Goal: Task Accomplishment & Management: Complete application form

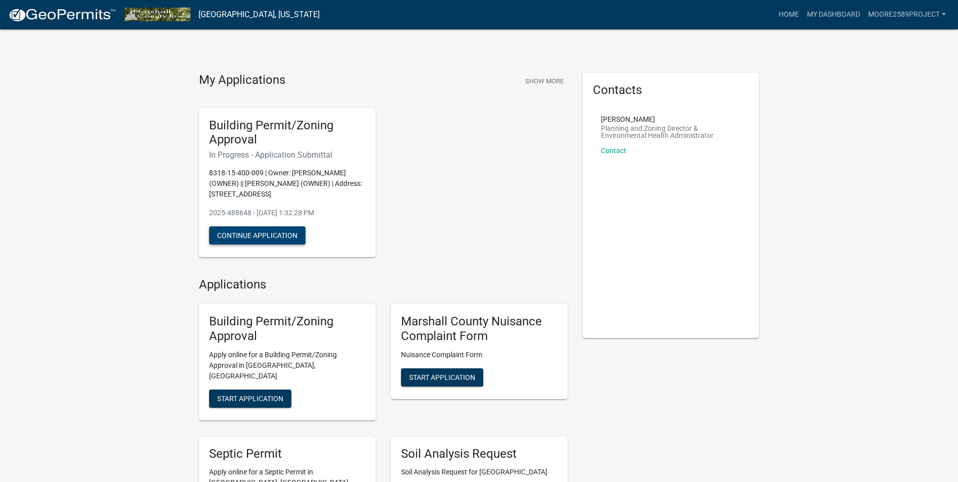
click at [256, 232] on button "Continue Application" at bounding box center [257, 235] width 96 height 18
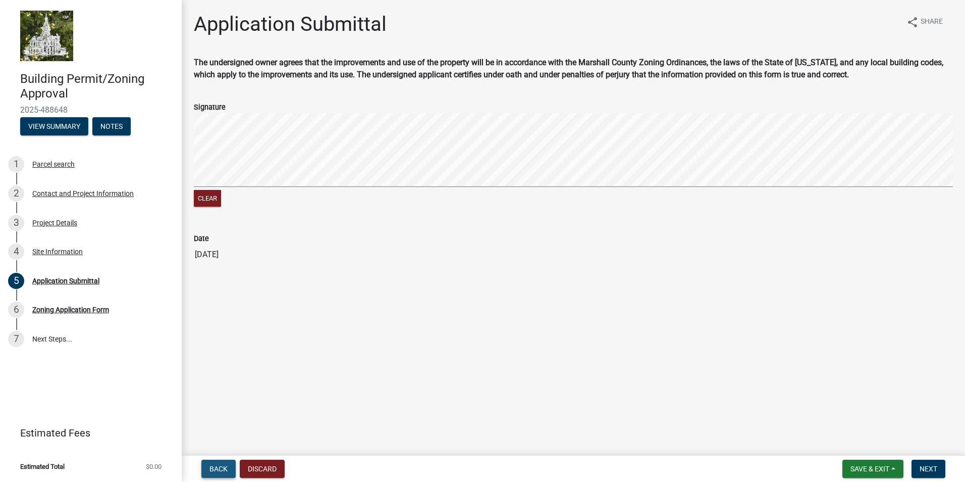
click at [212, 470] on span "Back" at bounding box center [219, 468] width 18 height 8
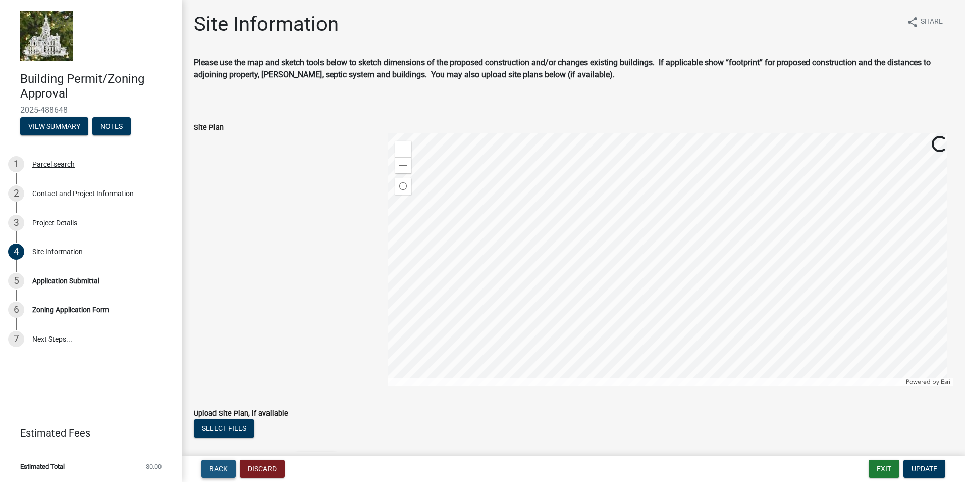
click at [212, 470] on span "Back" at bounding box center [219, 468] width 18 height 8
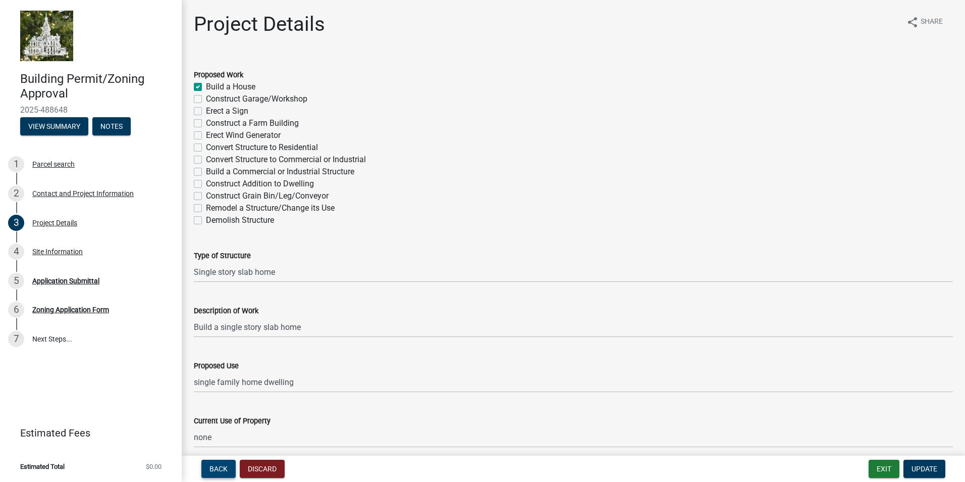
click at [212, 469] on span "Back" at bounding box center [219, 468] width 18 height 8
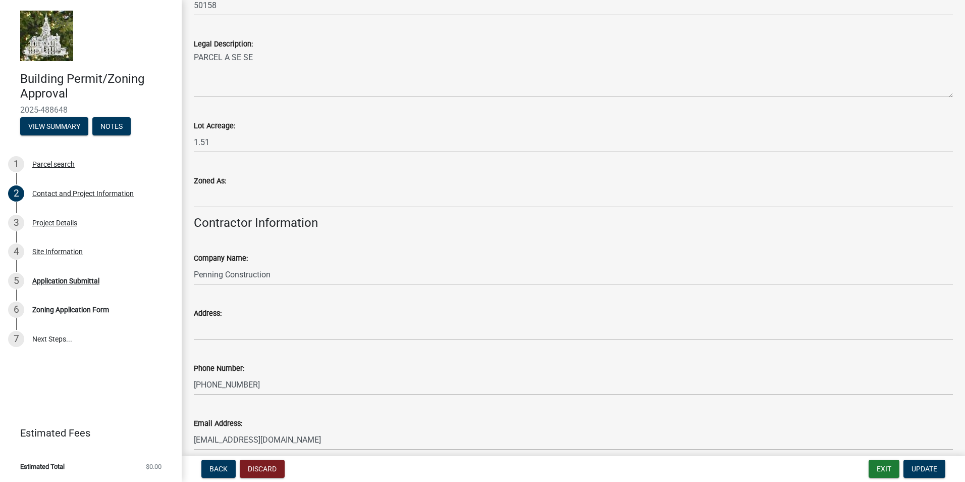
scroll to position [800, 0]
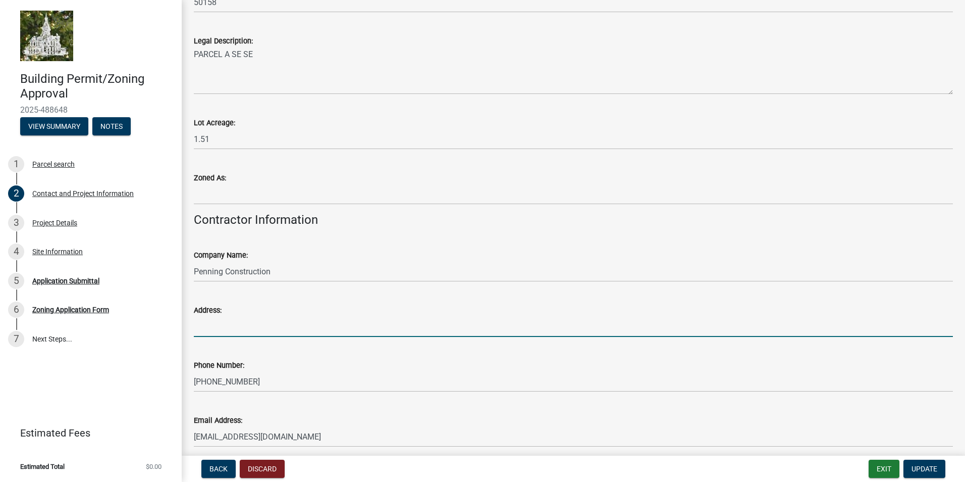
click at [246, 325] on input "Address:" at bounding box center [573, 326] width 759 height 21
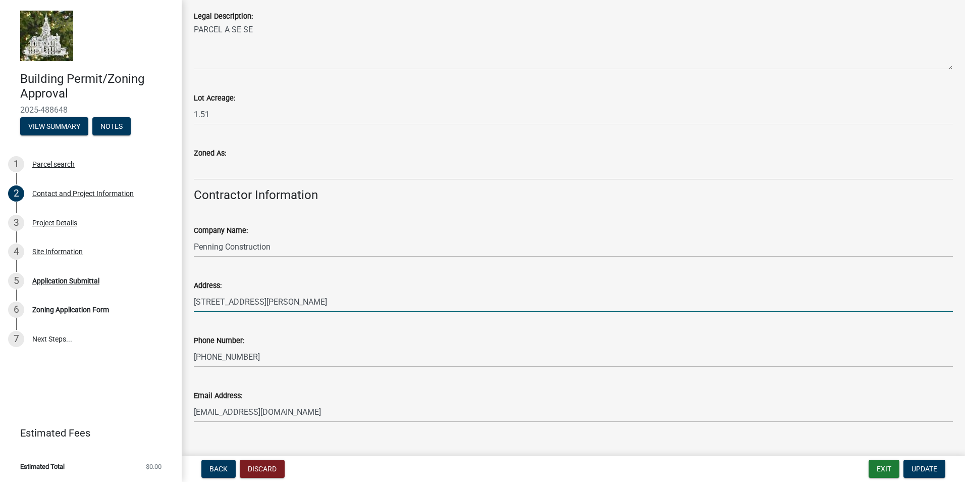
scroll to position [843, 0]
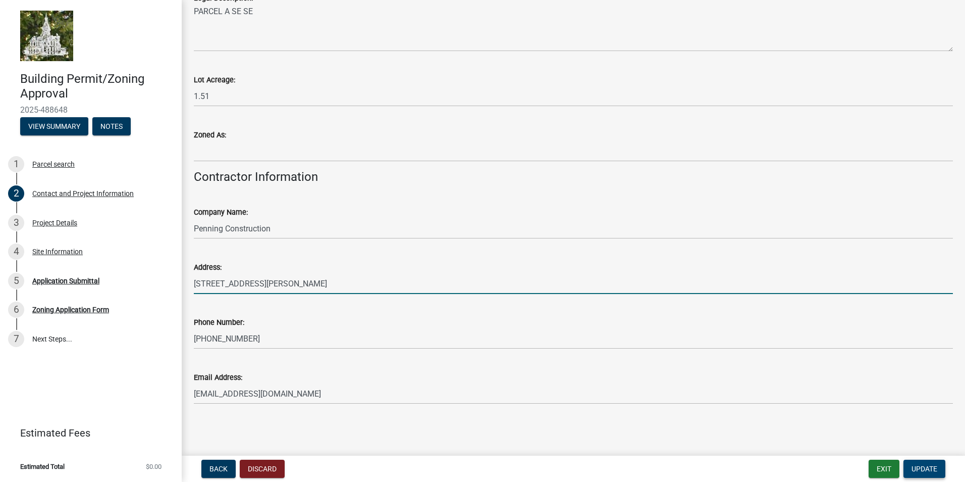
type input "[STREET_ADDRESS][PERSON_NAME]"
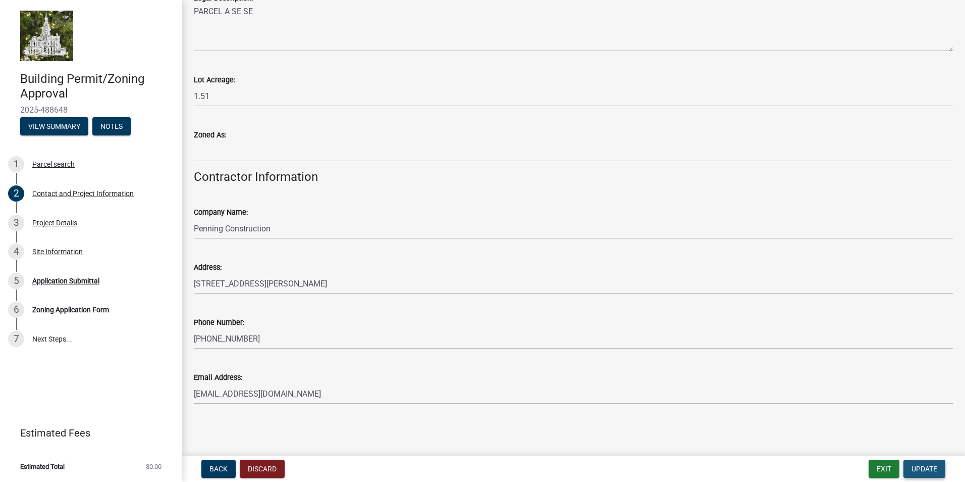
click at [924, 467] on span "Update" at bounding box center [925, 468] width 26 height 8
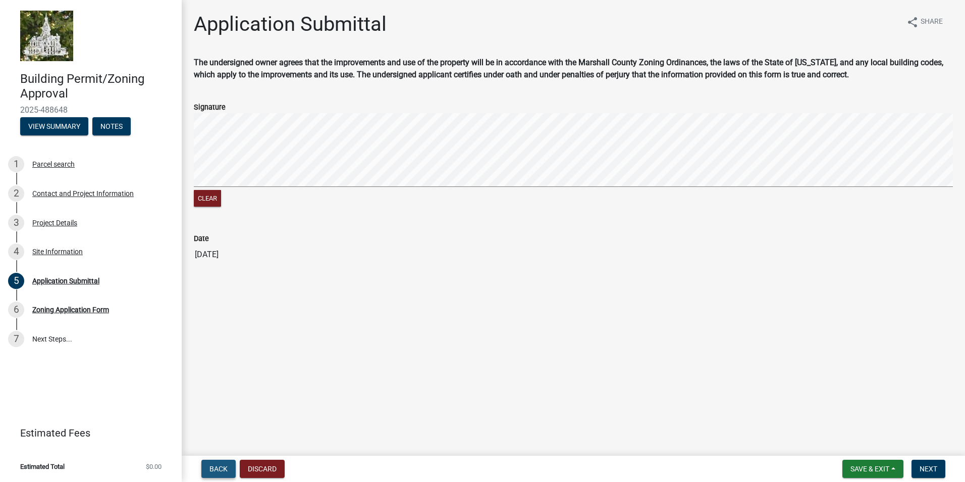
click at [215, 469] on span "Back" at bounding box center [219, 468] width 18 height 8
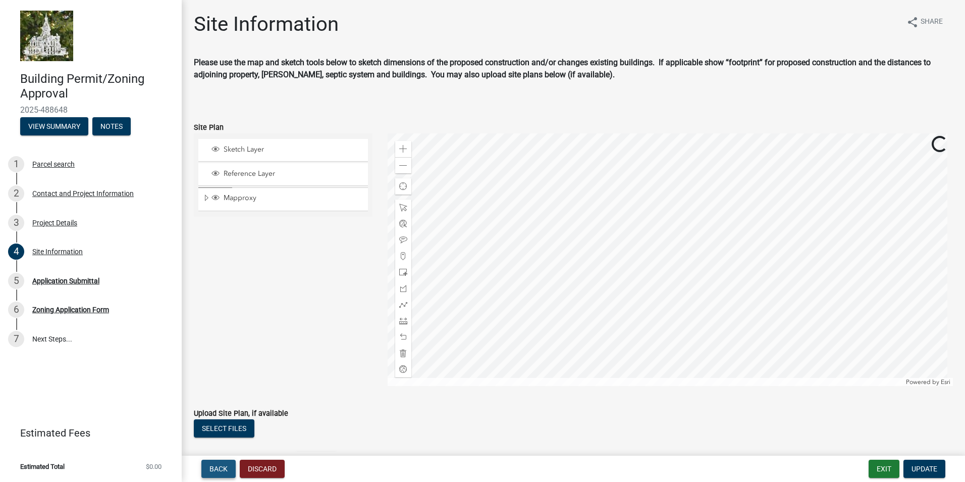
click at [216, 467] on span "Back" at bounding box center [219, 468] width 18 height 8
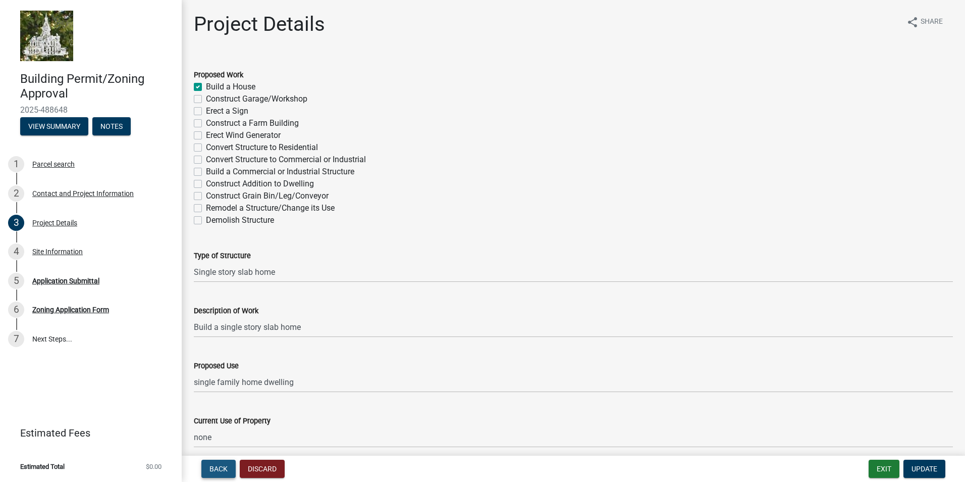
click at [216, 467] on span "Back" at bounding box center [219, 468] width 18 height 8
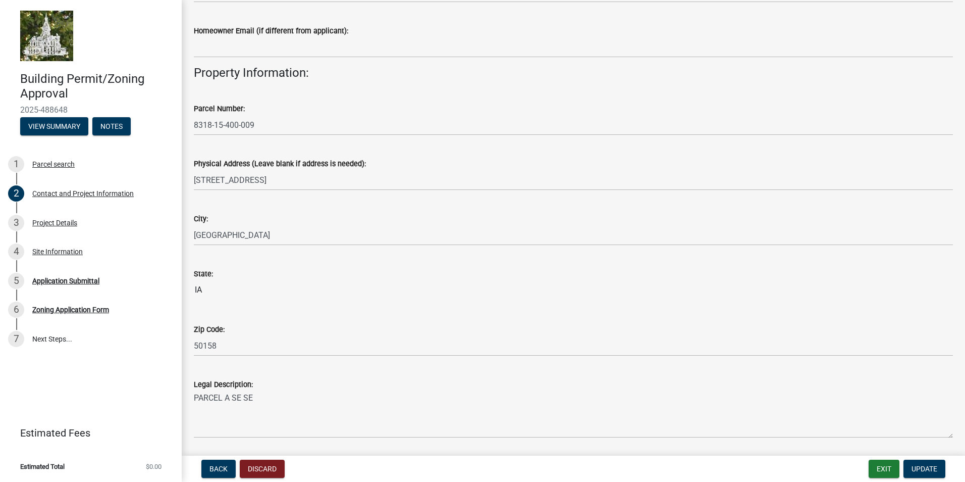
scroll to position [502, 0]
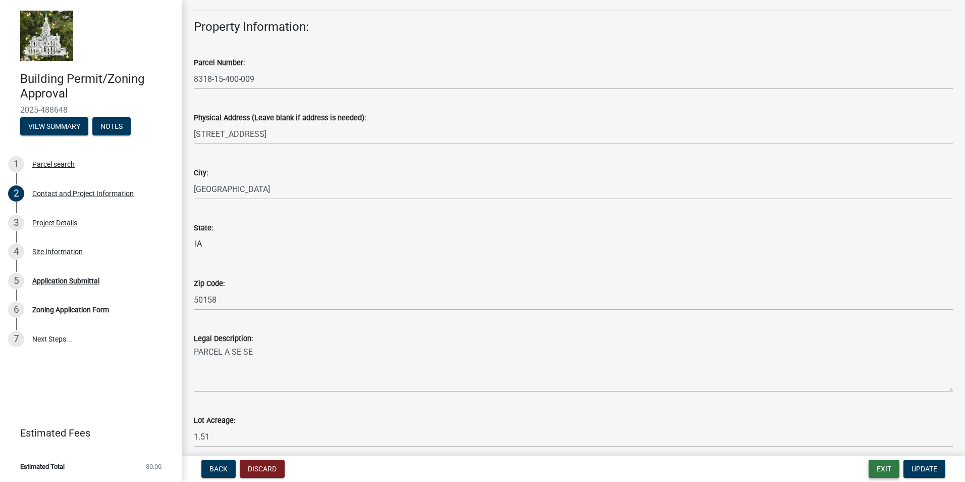
click at [879, 467] on button "Exit" at bounding box center [884, 468] width 31 height 18
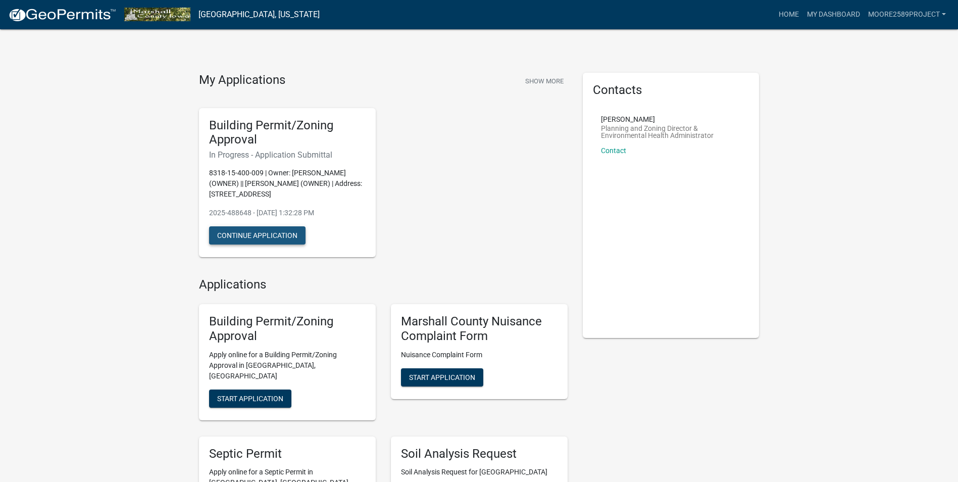
click at [266, 231] on button "Continue Application" at bounding box center [257, 235] width 96 height 18
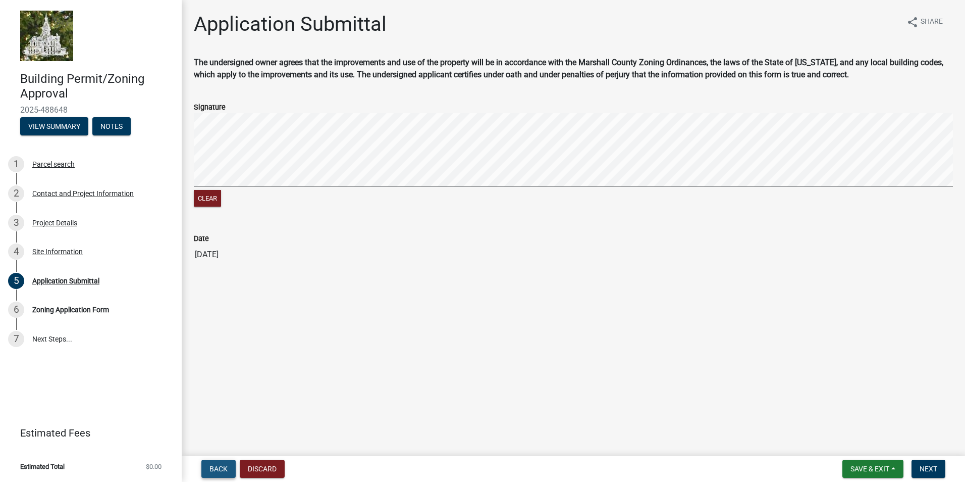
click at [218, 468] on span "Back" at bounding box center [219, 468] width 18 height 8
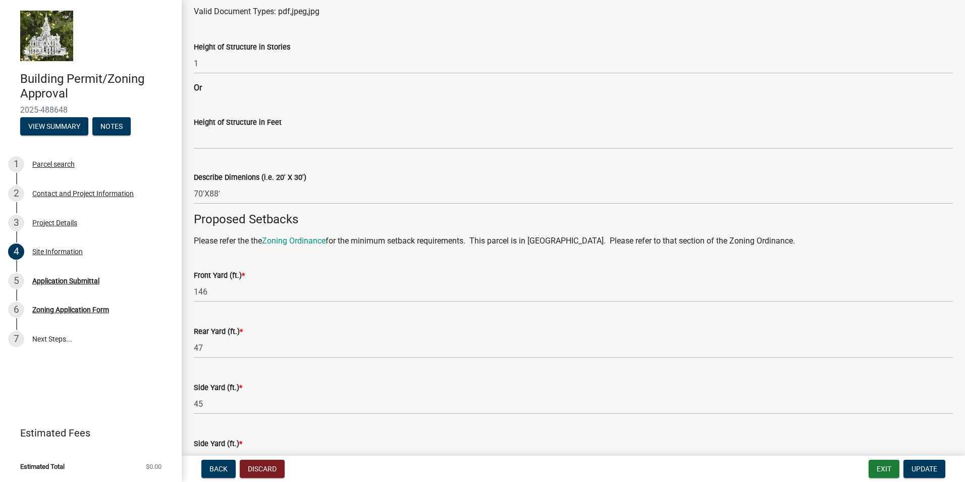
scroll to position [499, 0]
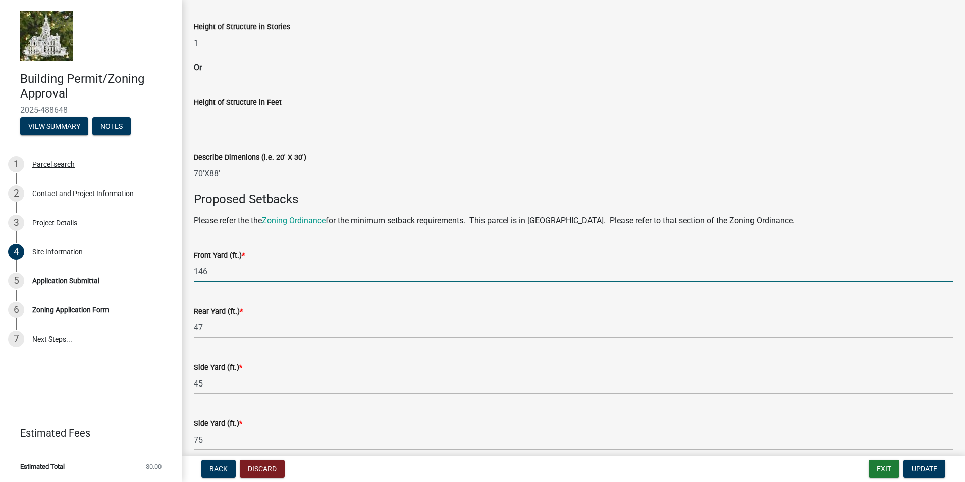
drag, startPoint x: 194, startPoint y: 271, endPoint x: 229, endPoint y: 278, distance: 35.0
click at [229, 278] on input "146" at bounding box center [573, 271] width 759 height 21
type input "96"
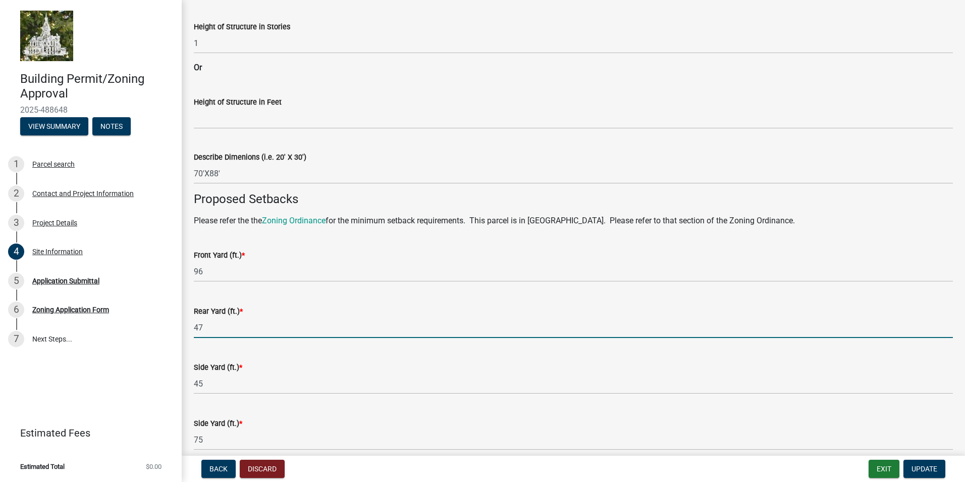
drag, startPoint x: 195, startPoint y: 327, endPoint x: 230, endPoint y: 326, distance: 34.4
click at [231, 328] on input "47" at bounding box center [573, 327] width 759 height 21
type input "36.5"
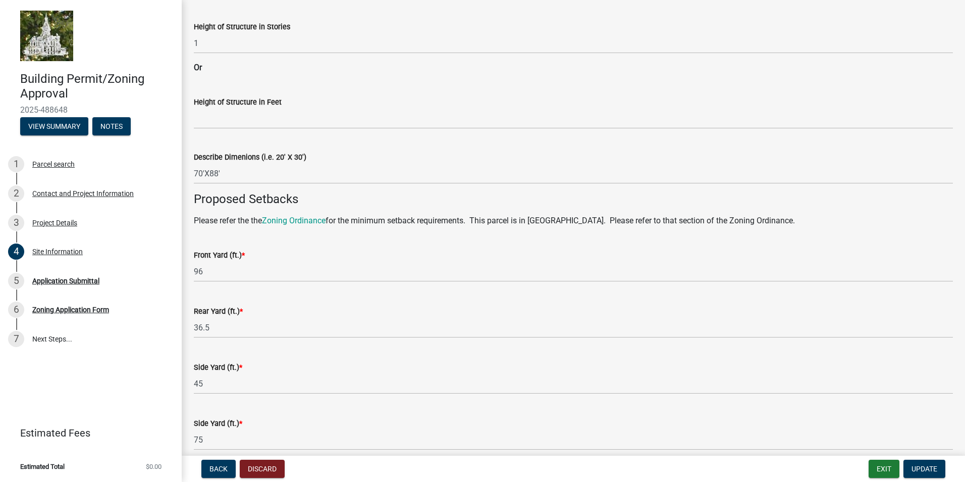
drag, startPoint x: 193, startPoint y: 385, endPoint x: 209, endPoint y: 385, distance: 16.2
click at [209, 385] on div "Side Yard (ft.) * 45" at bounding box center [573, 370] width 774 height 47
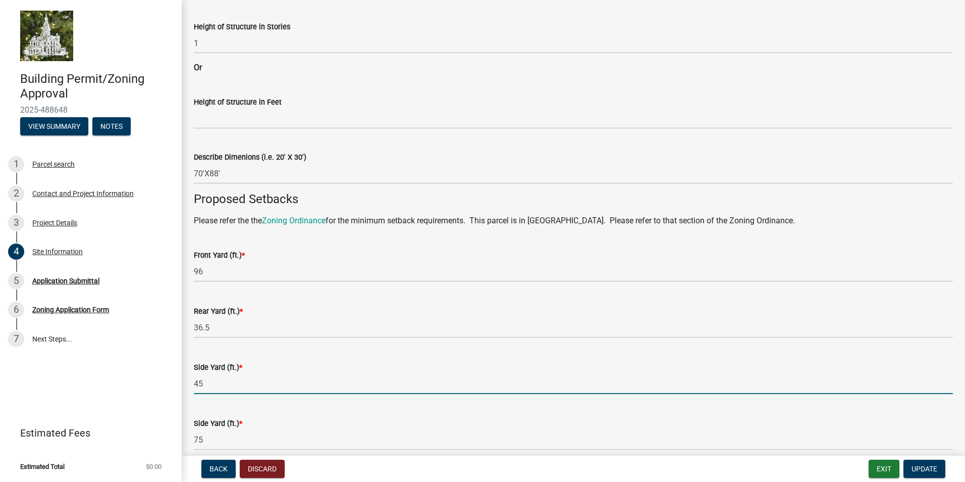
drag, startPoint x: 194, startPoint y: 383, endPoint x: 207, endPoint y: 381, distance: 12.7
click at [206, 382] on input "45" at bounding box center [573, 383] width 759 height 21
type input "146"
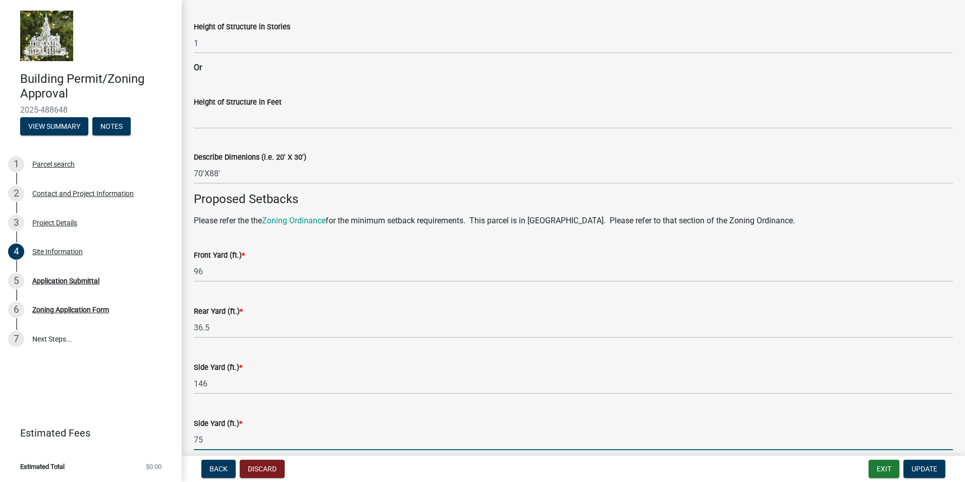
drag, startPoint x: 195, startPoint y: 438, endPoint x: 212, endPoint y: 435, distance: 16.4
click at [211, 437] on input "75" at bounding box center [573, 439] width 759 height 21
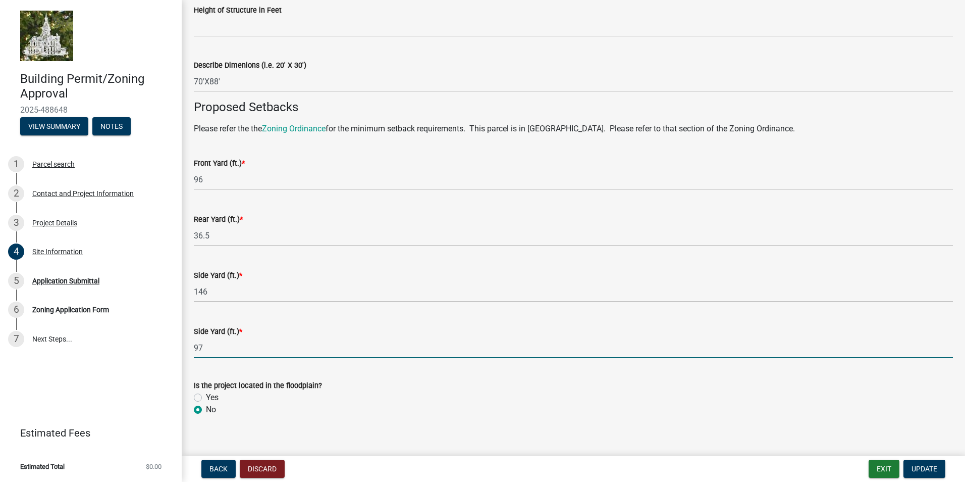
scroll to position [604, 0]
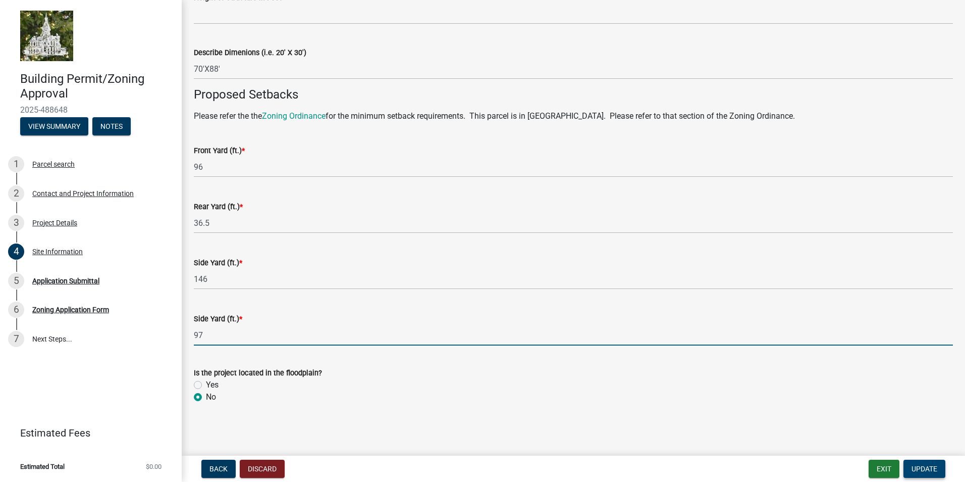
type input "97"
click at [927, 463] on button "Update" at bounding box center [925, 468] width 42 height 18
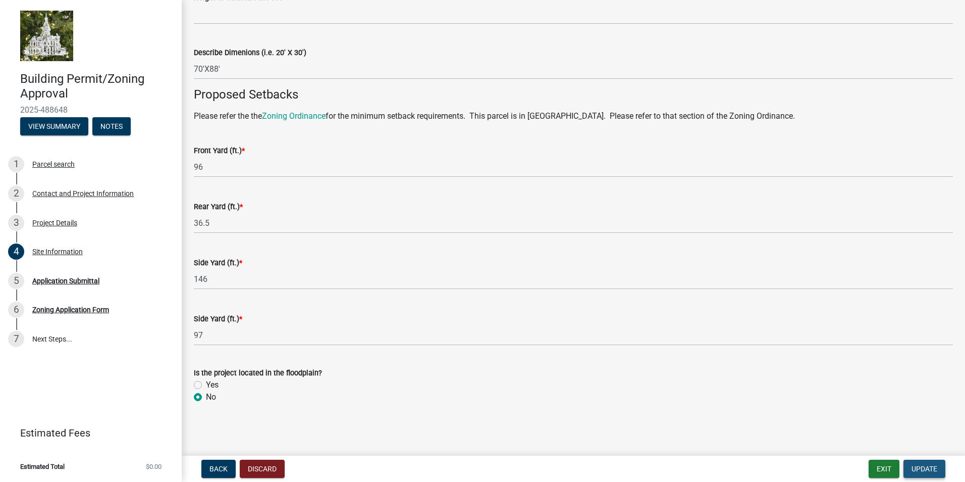
scroll to position [0, 0]
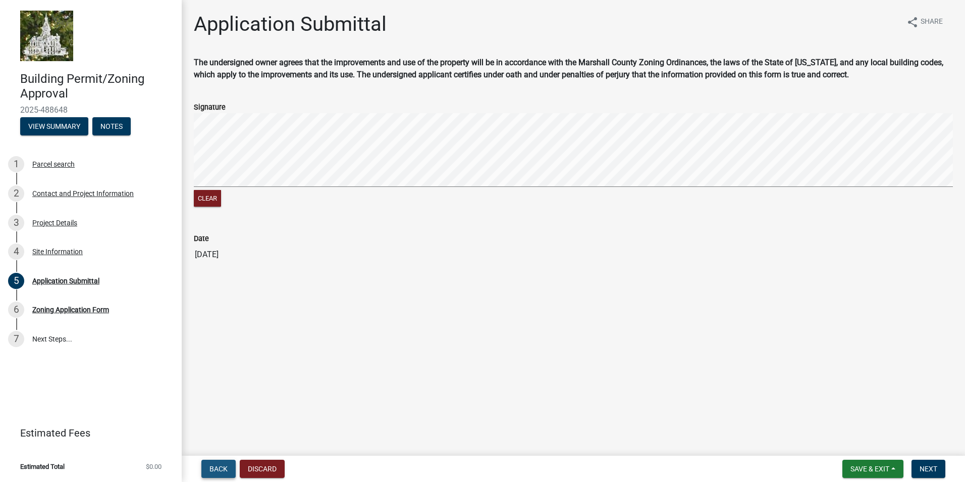
click at [222, 464] on span "Back" at bounding box center [219, 468] width 18 height 8
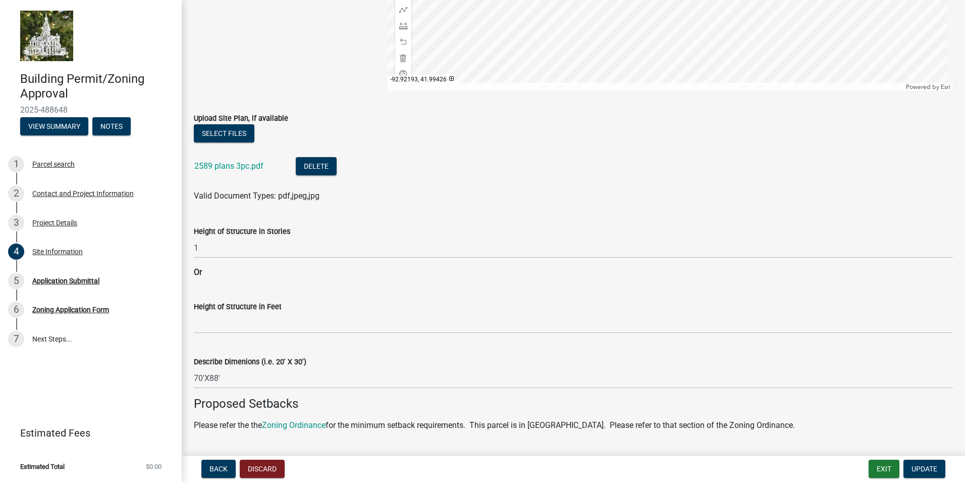
scroll to position [107, 0]
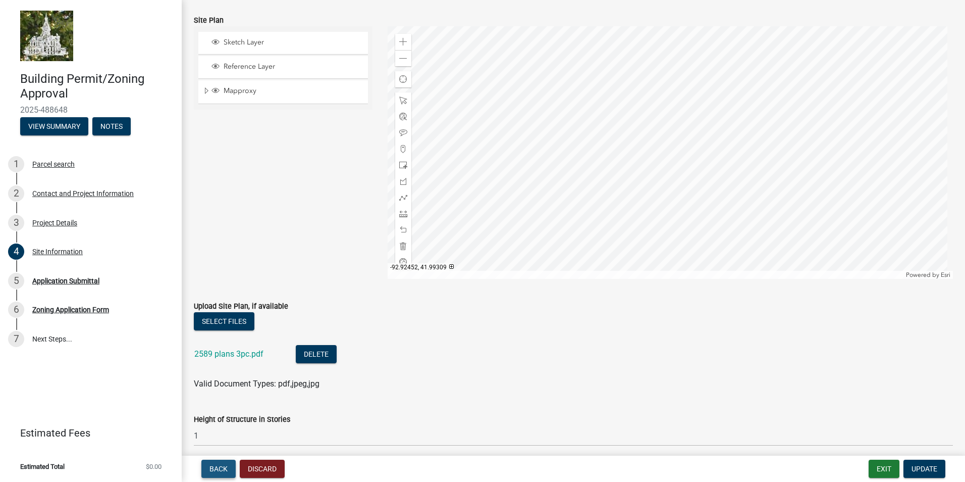
click at [221, 467] on span "Back" at bounding box center [219, 468] width 18 height 8
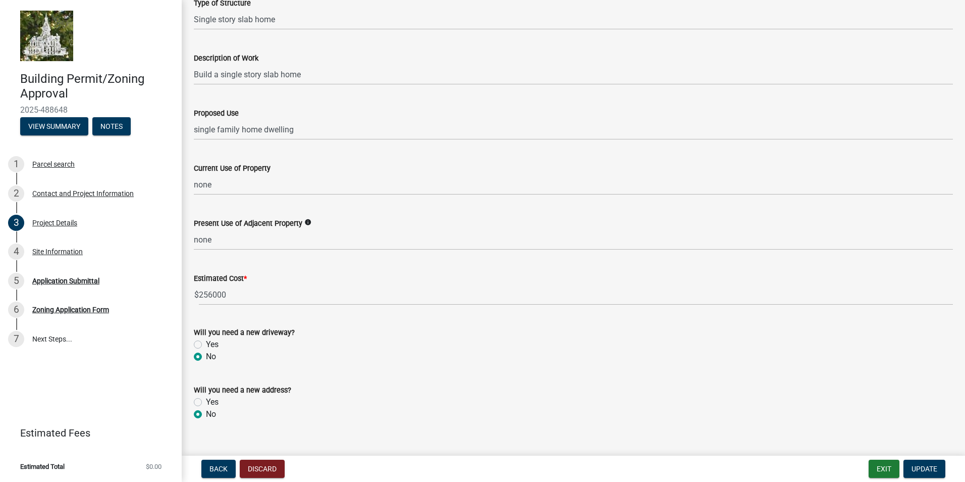
scroll to position [254, 0]
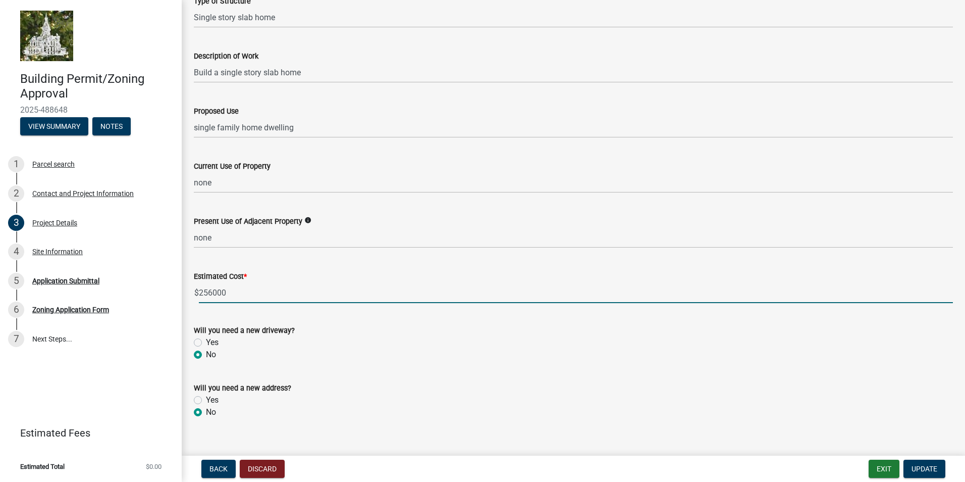
drag, startPoint x: 199, startPoint y: 292, endPoint x: 231, endPoint y: 295, distance: 32.0
click at [231, 295] on input "256000" at bounding box center [576, 292] width 754 height 21
type input "325000"
click at [362, 335] on div "Will you need a new driveway?" at bounding box center [573, 330] width 759 height 12
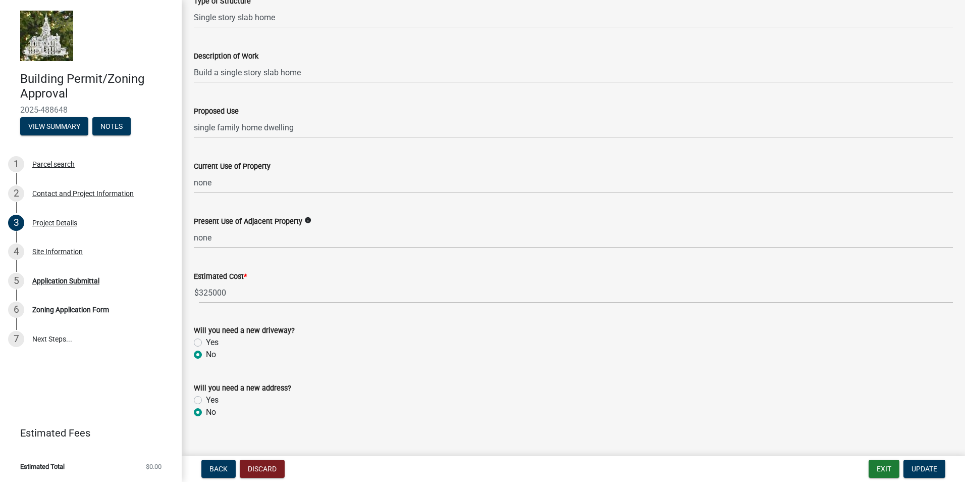
click at [247, 274] on span "*" at bounding box center [245, 276] width 3 height 9
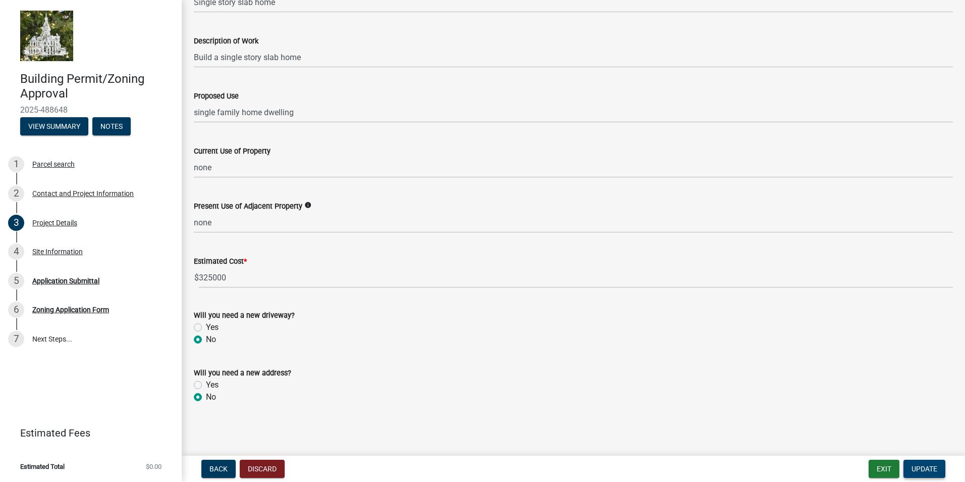
click at [923, 466] on span "Update" at bounding box center [925, 468] width 26 height 8
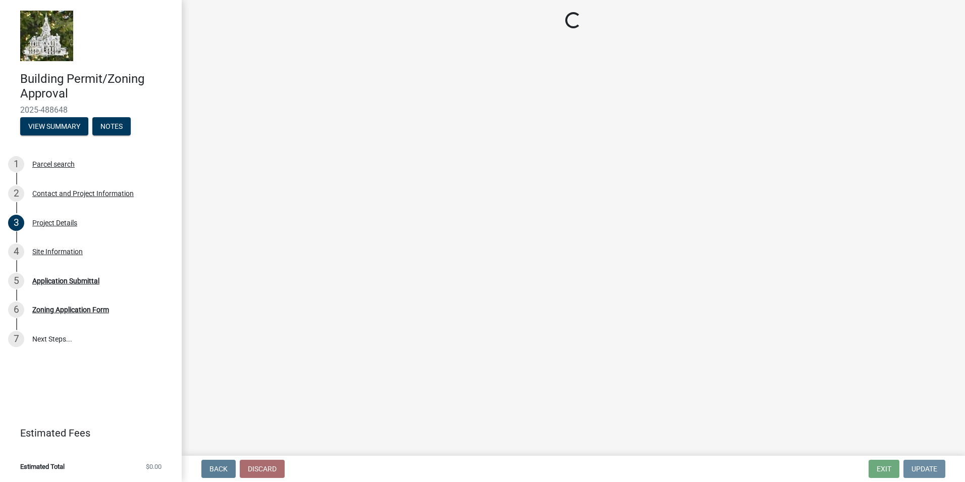
scroll to position [0, 0]
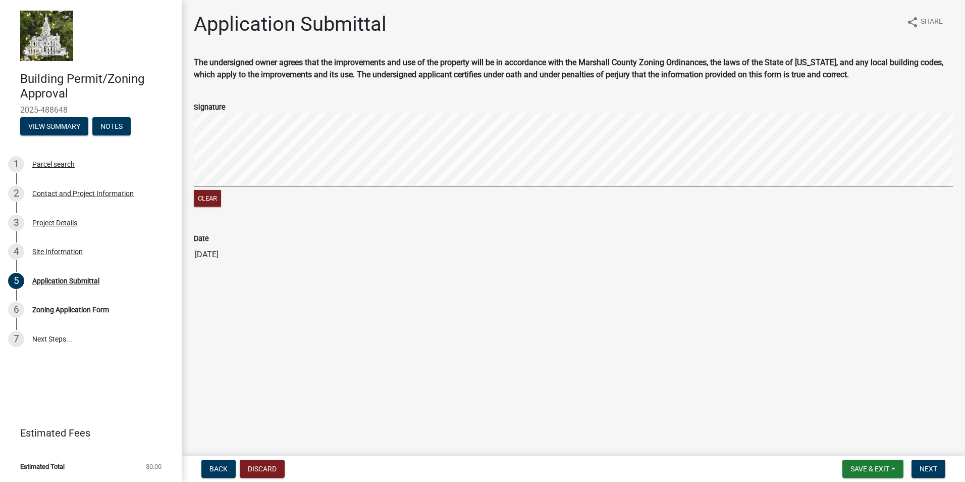
click at [217, 104] on label "Signature" at bounding box center [210, 107] width 32 height 7
click at [202, 197] on button "Clear" at bounding box center [207, 198] width 27 height 17
drag, startPoint x: 213, startPoint y: 193, endPoint x: 224, endPoint y: 191, distance: 10.9
click at [213, 193] on button "Clear" at bounding box center [207, 198] width 27 height 17
click at [215, 199] on button "Clear" at bounding box center [207, 198] width 27 height 17
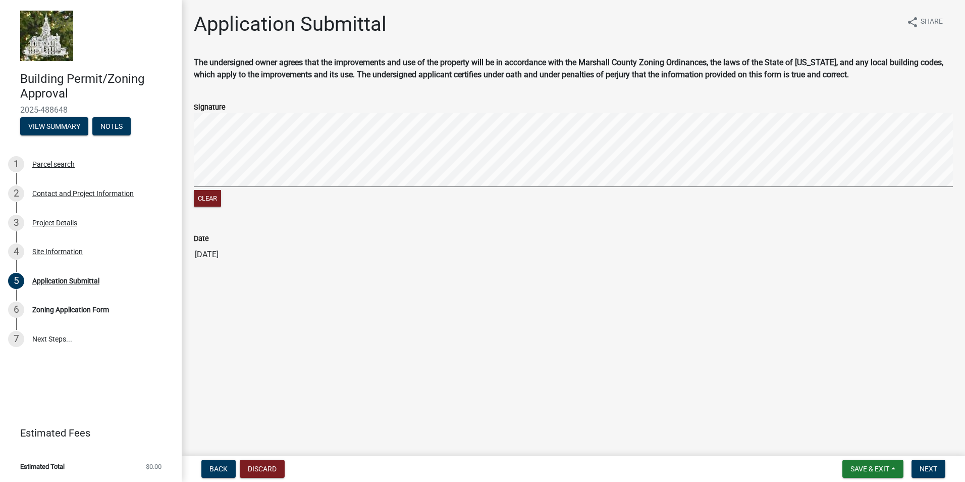
click at [262, 166] on form "Signature Clear" at bounding box center [573, 149] width 759 height 120
click at [214, 196] on button "Clear" at bounding box center [207, 198] width 27 height 17
click at [214, 195] on button "Clear" at bounding box center [207, 198] width 27 height 17
click at [337, 100] on form "Signature Clear" at bounding box center [573, 149] width 759 height 120
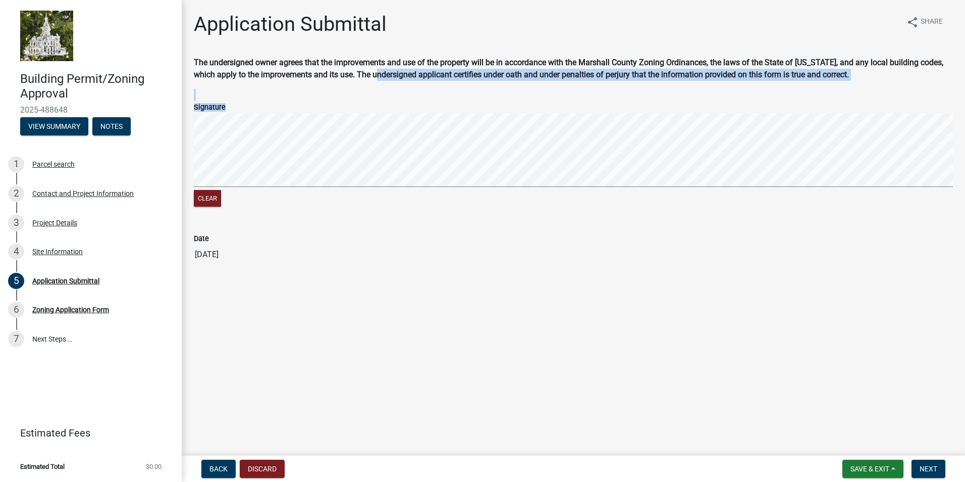
click at [357, 146] on wm-data-entity-input-list "The undersigned owner agrees that the improvements and use of the property will…" at bounding box center [573, 165] width 759 height 216
click at [212, 196] on button "Clear" at bounding box center [207, 198] width 27 height 17
click at [201, 195] on button "Clear" at bounding box center [207, 198] width 27 height 17
click at [211, 195] on button "Clear" at bounding box center [207, 198] width 27 height 17
drag, startPoint x: 204, startPoint y: 202, endPoint x: 214, endPoint y: 197, distance: 10.8
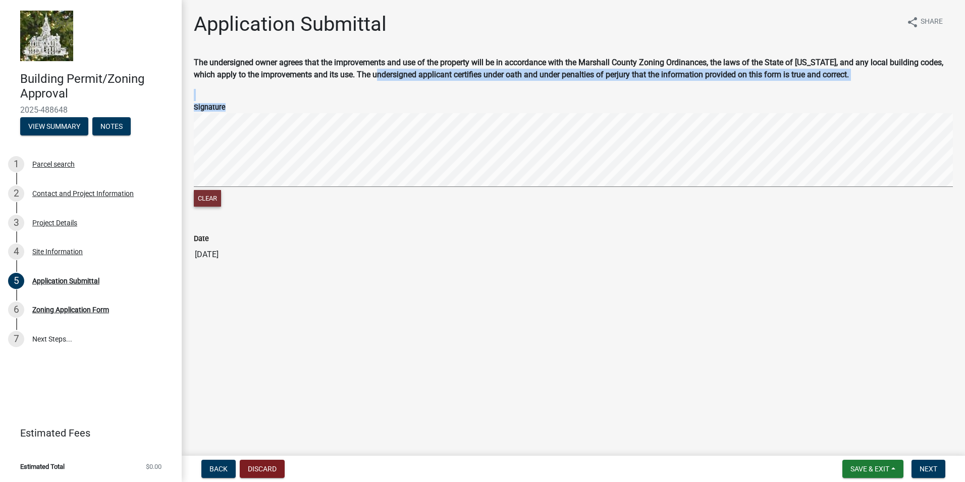
click at [204, 202] on button "Clear" at bounding box center [207, 198] width 27 height 17
click at [210, 198] on button "Clear" at bounding box center [207, 198] width 27 height 17
drag, startPoint x: 210, startPoint y: 196, endPoint x: 218, endPoint y: 191, distance: 9.5
click at [209, 196] on button "Clear" at bounding box center [207, 198] width 27 height 17
drag, startPoint x: 210, startPoint y: 199, endPoint x: 222, endPoint y: 193, distance: 14.0
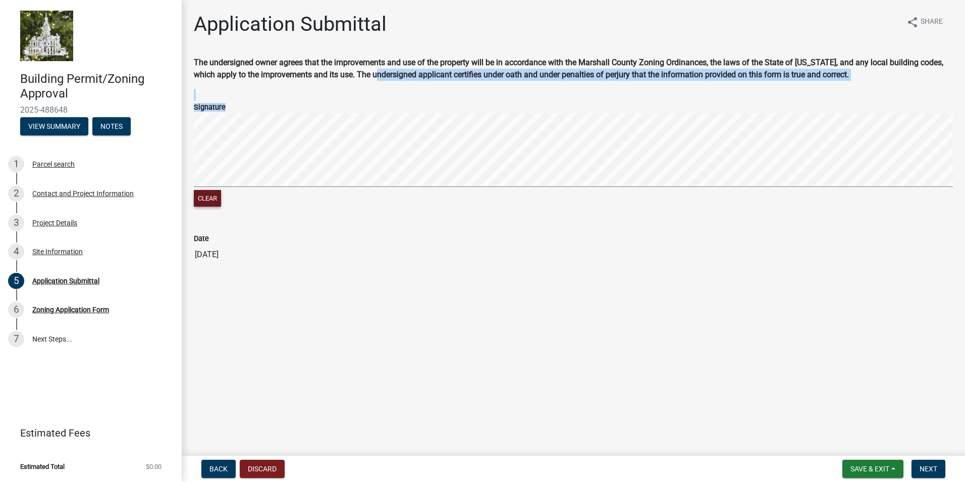
click at [209, 198] on button "Clear" at bounding box center [207, 198] width 27 height 17
click at [227, 196] on div "Clear" at bounding box center [573, 199] width 759 height 19
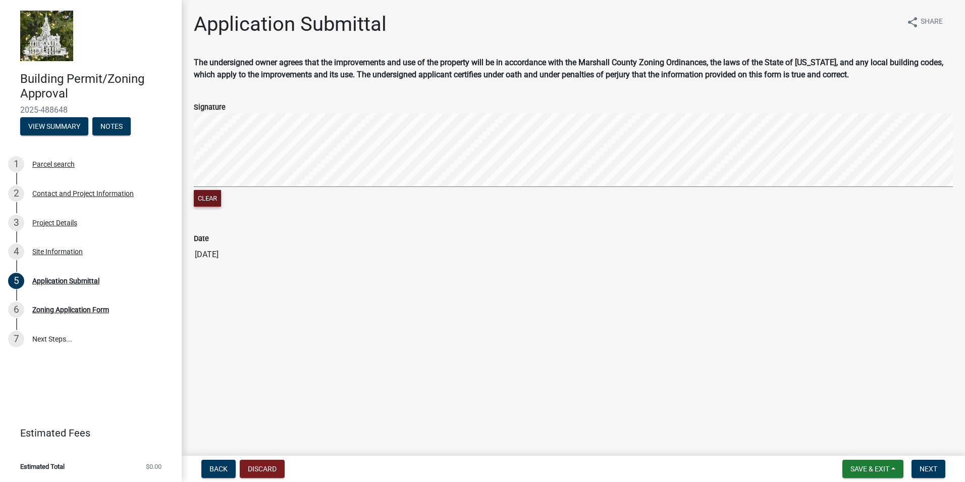
drag, startPoint x: 216, startPoint y: 199, endPoint x: 215, endPoint y: 189, distance: 9.6
click at [216, 199] on button "Clear" at bounding box center [207, 198] width 27 height 17
click at [462, 99] on form "Signature Clear" at bounding box center [573, 149] width 759 height 120
click at [441, 153] on form "Signature Clear" at bounding box center [573, 149] width 759 height 120
click at [213, 200] on button "Clear" at bounding box center [207, 198] width 27 height 17
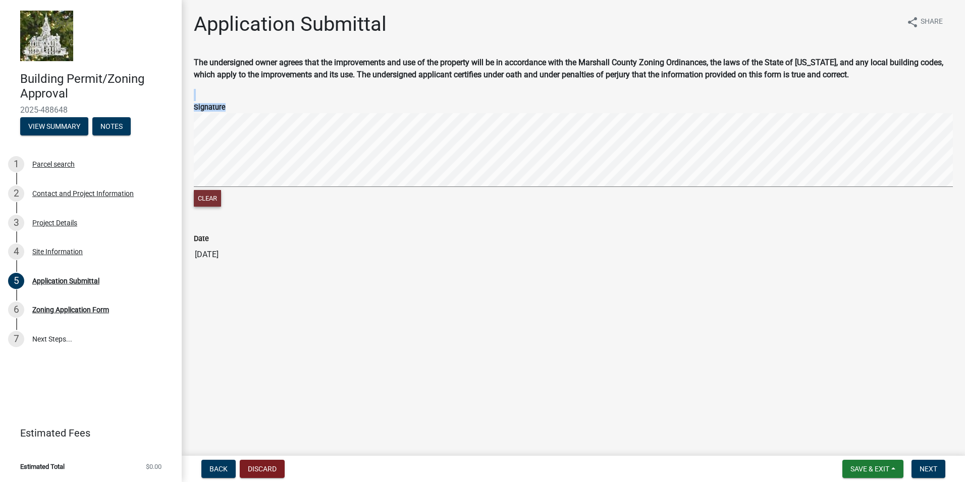
drag, startPoint x: 217, startPoint y: 200, endPoint x: 236, endPoint y: 188, distance: 22.7
click at [217, 199] on button "Clear" at bounding box center [207, 198] width 27 height 17
click at [209, 199] on button "Clear" at bounding box center [207, 198] width 27 height 17
click at [213, 196] on button "Clear" at bounding box center [207, 198] width 27 height 17
click at [219, 196] on button "Clear" at bounding box center [207, 198] width 27 height 17
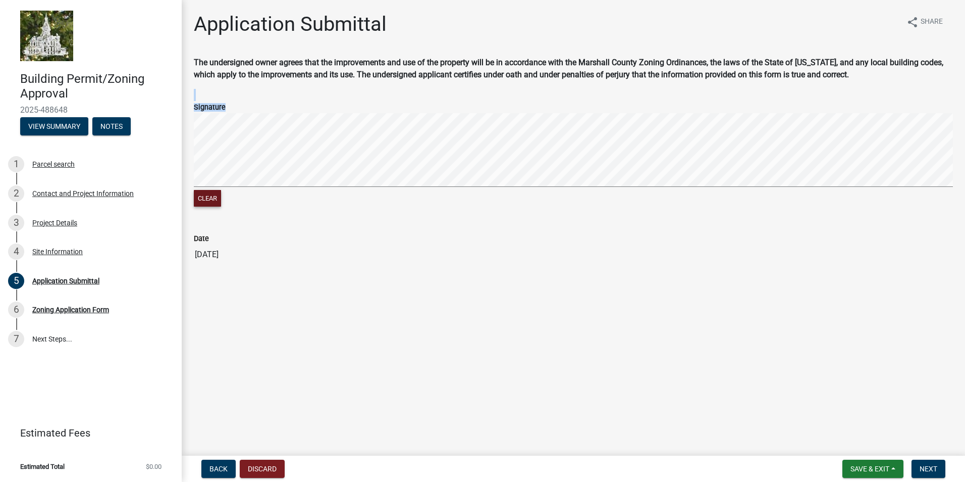
click at [213, 204] on button "Clear" at bounding box center [207, 198] width 27 height 17
click at [214, 201] on button "Clear" at bounding box center [207, 198] width 27 height 17
click at [209, 197] on button "Clear" at bounding box center [207, 198] width 27 height 17
click at [208, 193] on button "Clear" at bounding box center [207, 198] width 27 height 17
click at [713, 191] on div "Clear" at bounding box center [573, 161] width 759 height 96
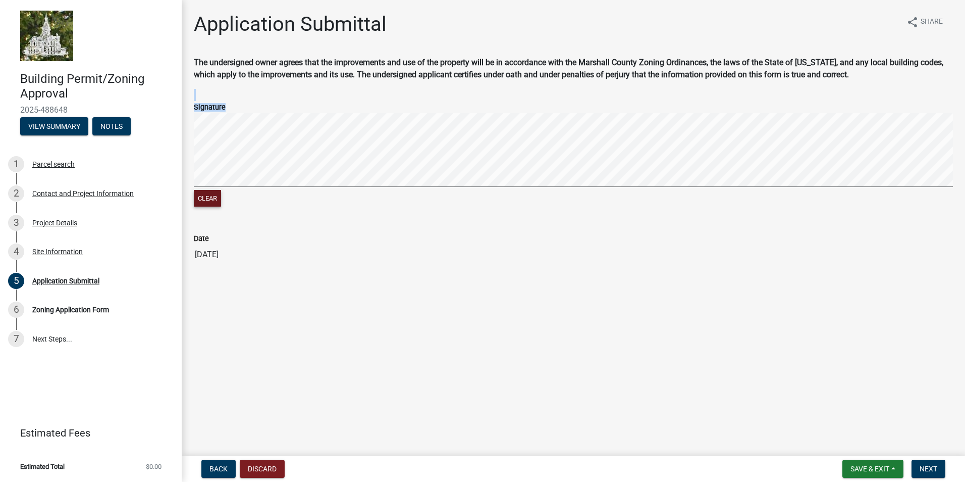
click at [215, 198] on button "Clear" at bounding box center [207, 198] width 27 height 17
drag, startPoint x: 209, startPoint y: 198, endPoint x: 210, endPoint y: 189, distance: 9.1
click at [209, 197] on button "Clear" at bounding box center [207, 198] width 27 height 17
click at [261, 196] on div "Clear" at bounding box center [573, 161] width 759 height 96
click at [214, 198] on button "Clear" at bounding box center [207, 198] width 27 height 17
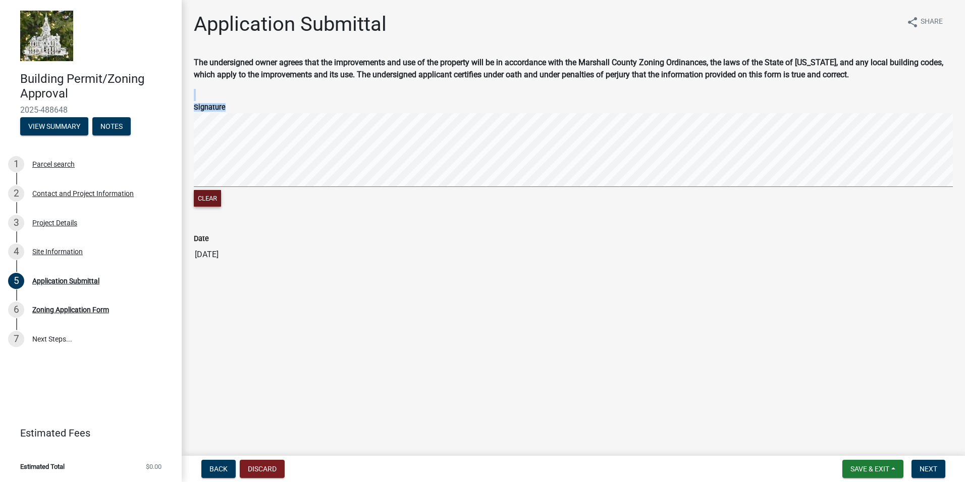
click at [250, 204] on div "Clear" at bounding box center [573, 161] width 759 height 96
click at [865, 467] on span "Save & Exit" at bounding box center [870, 468] width 39 height 8
click at [927, 468] on span "Next" at bounding box center [929, 468] width 18 height 8
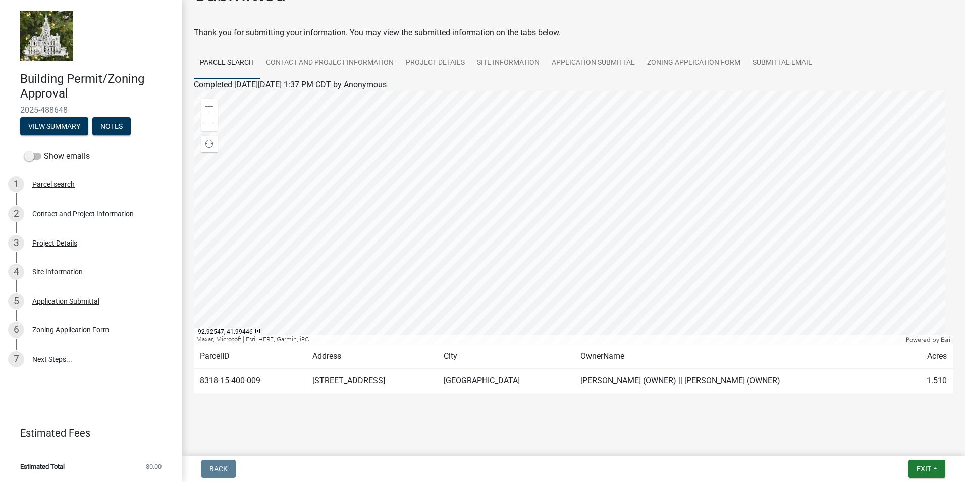
scroll to position [31, 0]
click at [56, 433] on link "Estimated Fees" at bounding box center [87, 433] width 158 height 20
click at [46, 184] on div "Parcel search" at bounding box center [53, 184] width 42 height 7
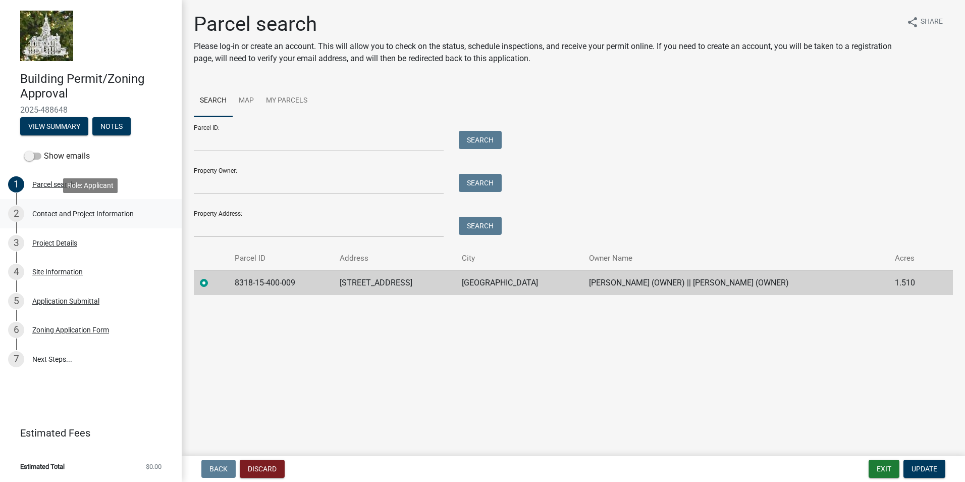
click at [46, 210] on div "Contact and Project Information" at bounding box center [82, 213] width 101 height 7
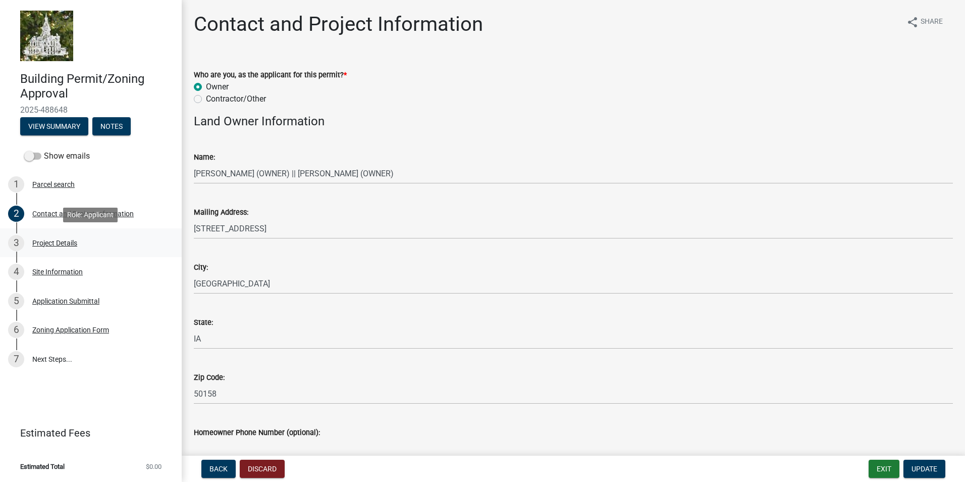
click at [49, 239] on div "Project Details" at bounding box center [54, 242] width 45 height 7
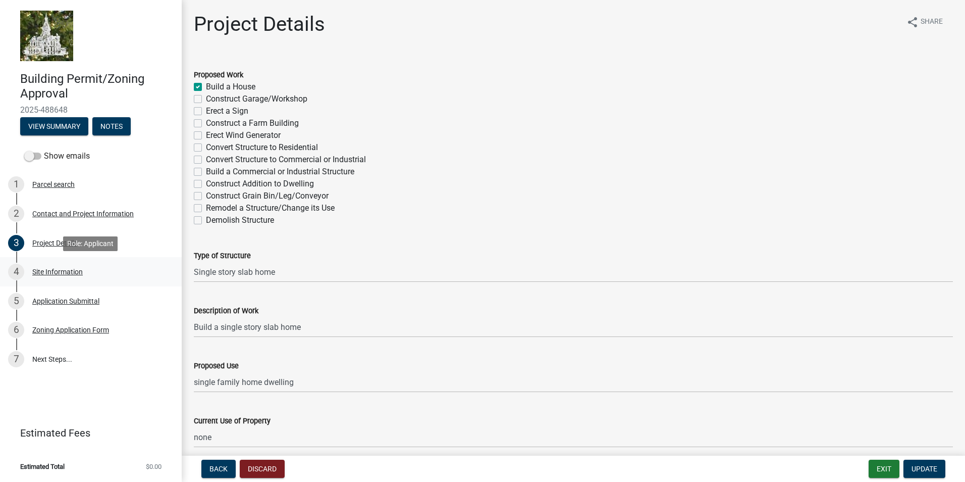
click at [46, 271] on div "Site Information" at bounding box center [57, 271] width 50 height 7
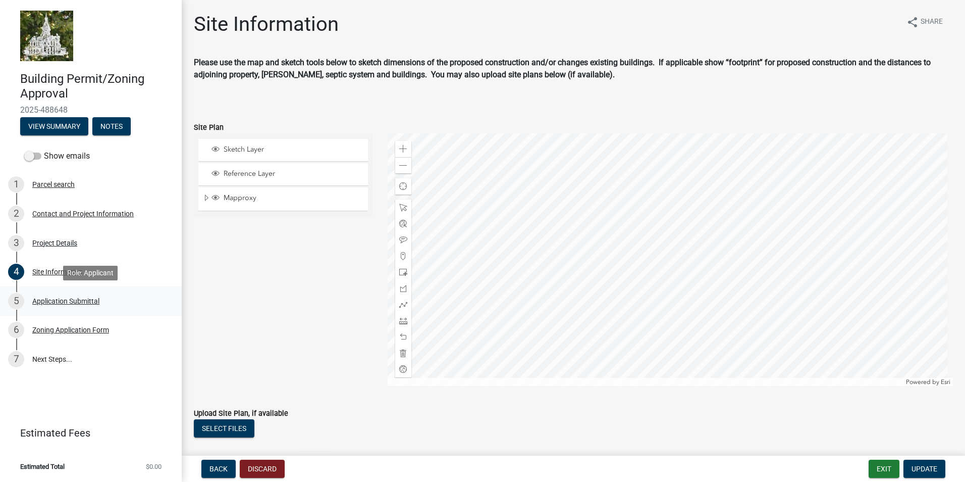
click at [47, 295] on div "5 Application Submittal" at bounding box center [87, 301] width 158 height 16
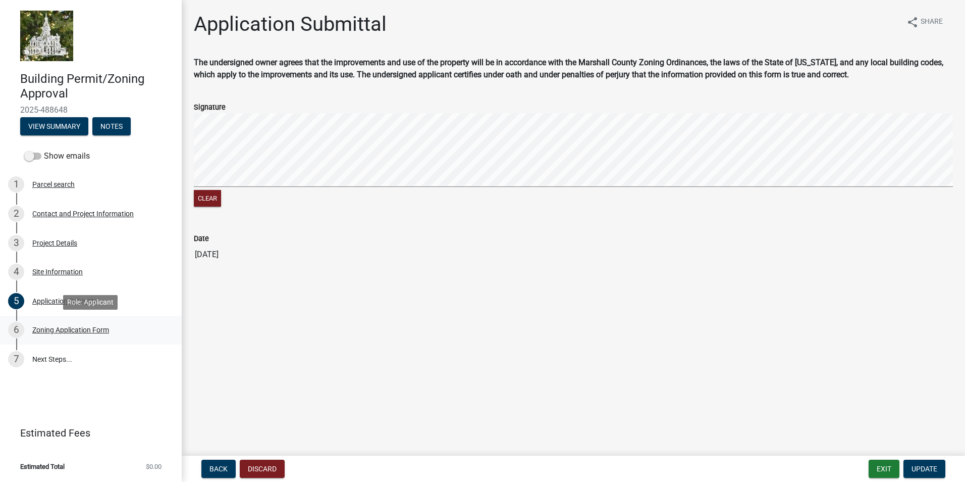
click at [55, 330] on div "Zoning Application Form" at bounding box center [70, 329] width 77 height 7
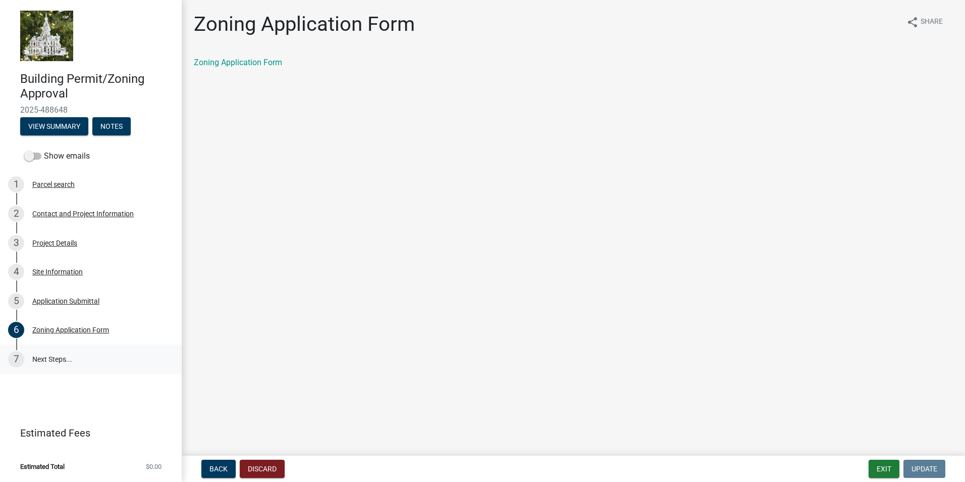
click at [49, 355] on link "7 Next Steps..." at bounding box center [91, 358] width 182 height 29
click at [47, 356] on link "7 Next Steps..." at bounding box center [91, 358] width 182 height 29
click at [44, 126] on button "View Summary" at bounding box center [54, 126] width 68 height 18
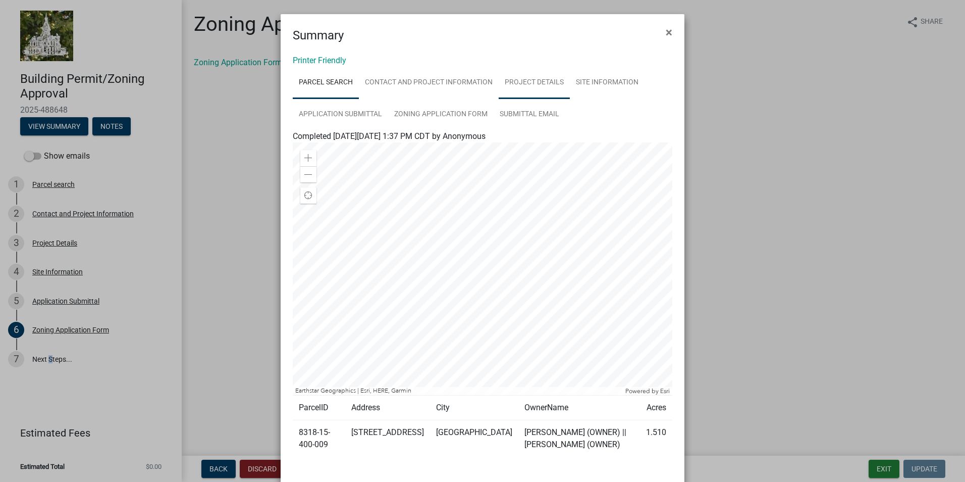
click at [525, 78] on link "Project Details" at bounding box center [534, 83] width 71 height 32
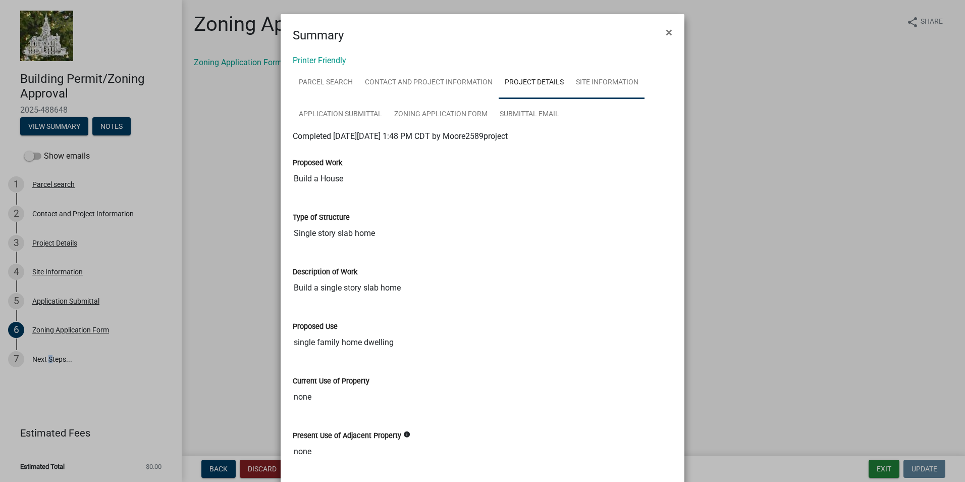
click at [603, 78] on link "Site Information" at bounding box center [607, 83] width 75 height 32
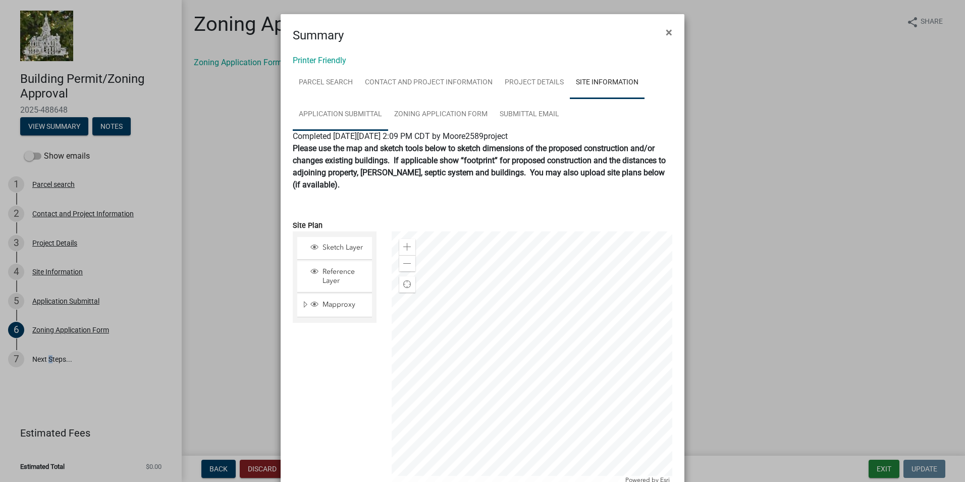
click at [337, 113] on link "Application Submittal" at bounding box center [340, 114] width 95 height 32
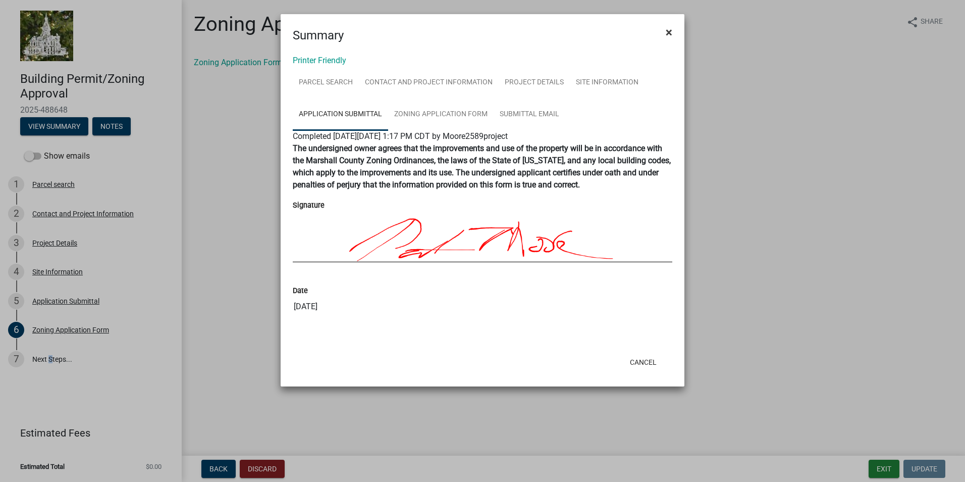
click at [672, 26] on span "×" at bounding box center [669, 32] width 7 height 14
